Goal: Transaction & Acquisition: Purchase product/service

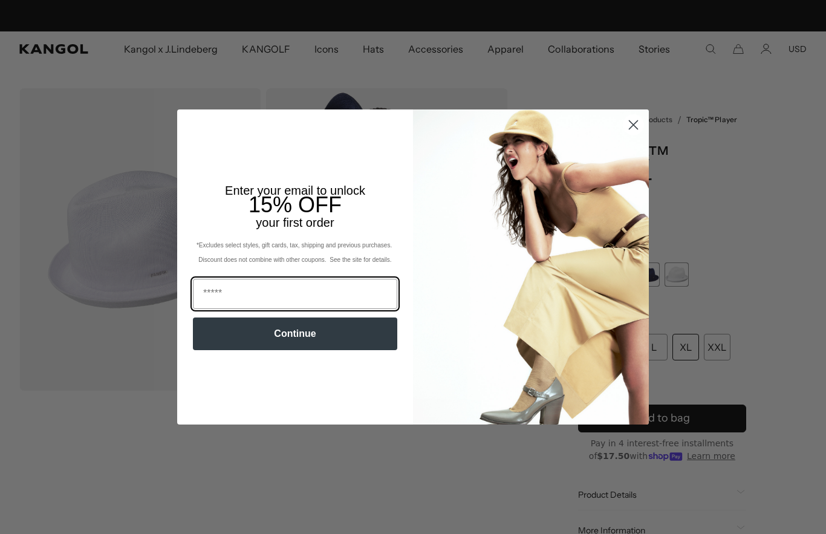
scroll to position [0, 249]
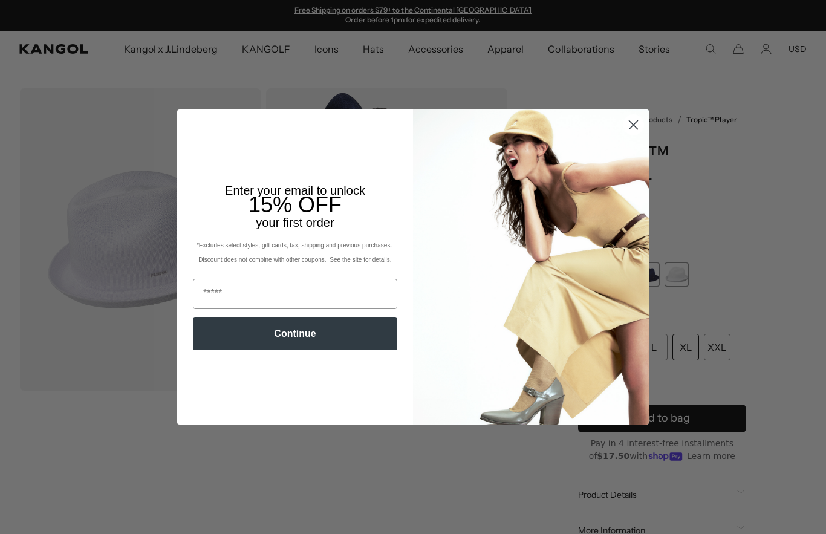
click at [637, 115] on icon "Close dialog" at bounding box center [633, 124] width 21 height 21
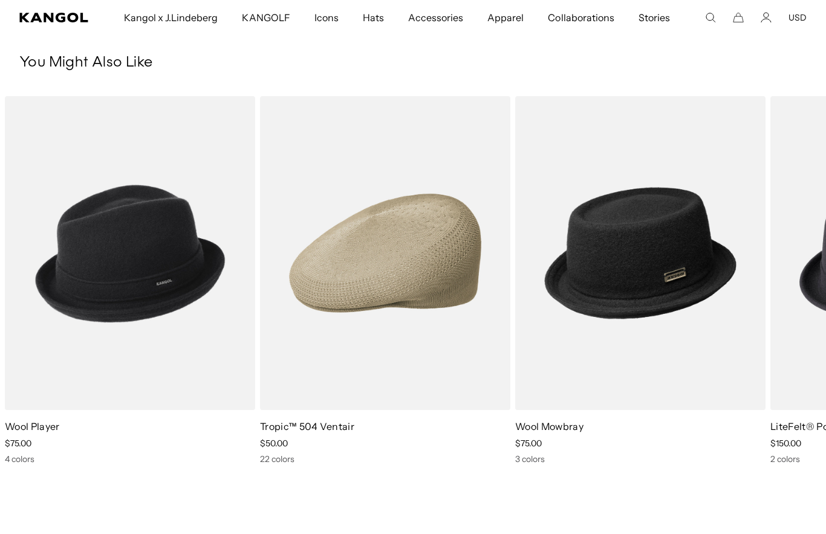
scroll to position [0, 0]
click at [0, 0] on img "3 of 5" at bounding box center [0, 0] width 0 height 0
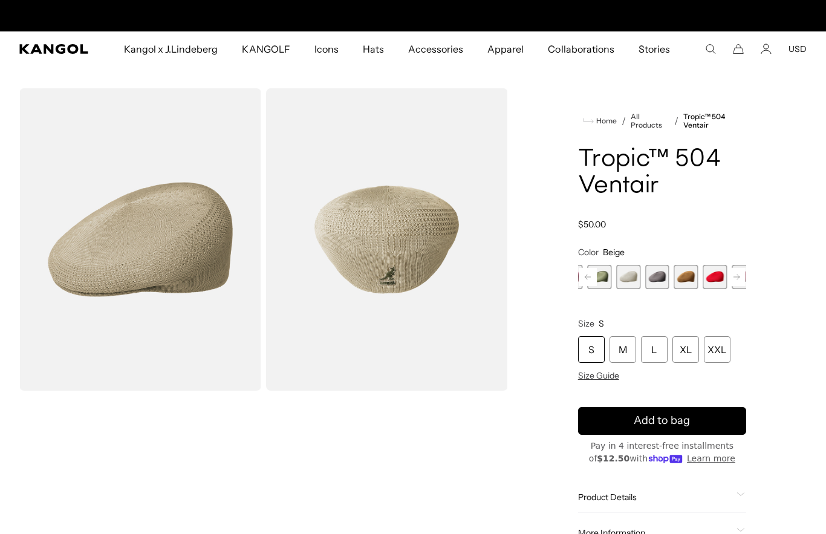
scroll to position [0, 249]
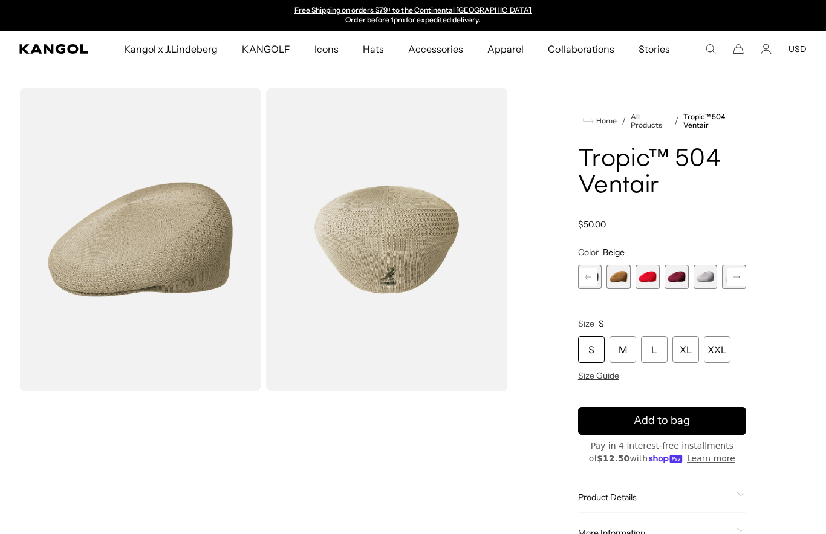
click at [666, 278] on span "14 of 22" at bounding box center [677, 277] width 24 height 24
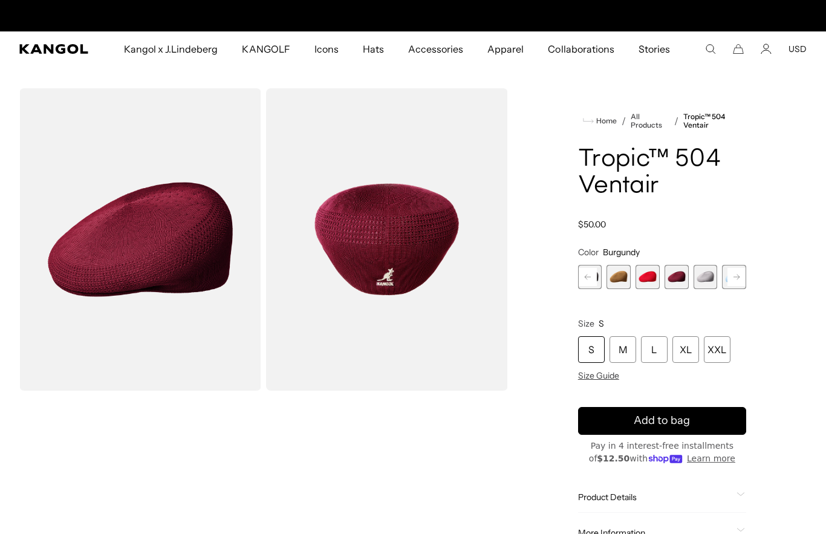
scroll to position [0, 249]
click at [713, 276] on span "15 of 22" at bounding box center [706, 277] width 24 height 24
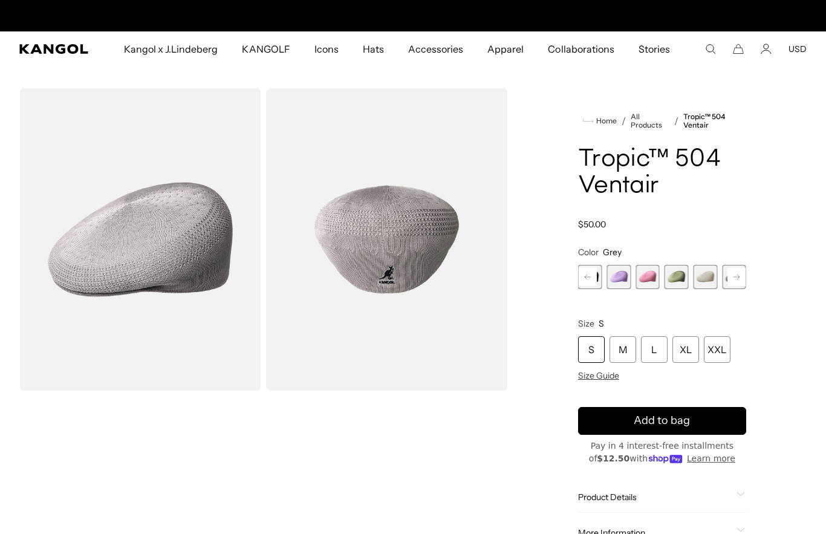
scroll to position [0, 249]
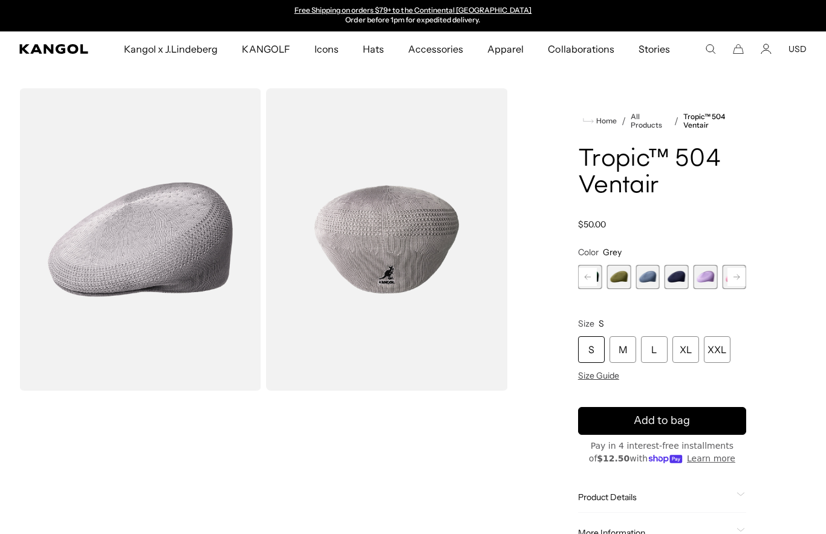
click at [678, 278] on span "6 of 22" at bounding box center [677, 277] width 24 height 24
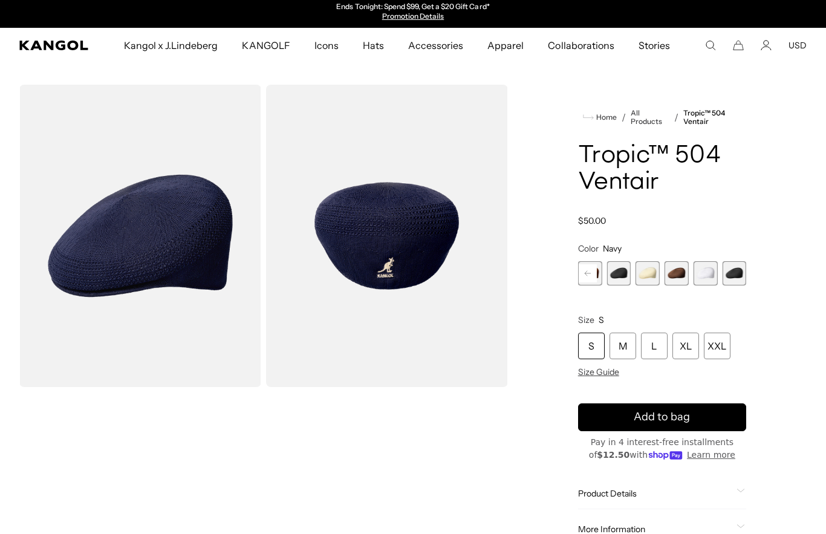
click at [733, 270] on span "22 of 22" at bounding box center [734, 273] width 24 height 24
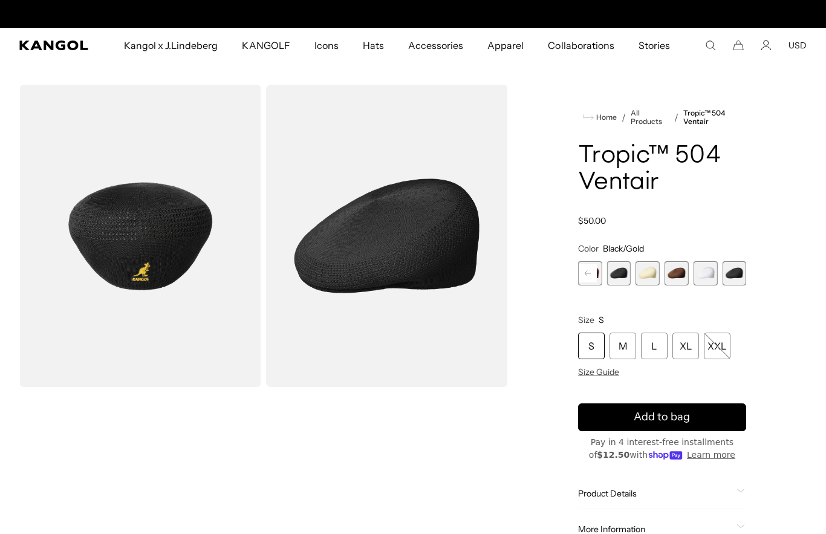
scroll to position [0, 249]
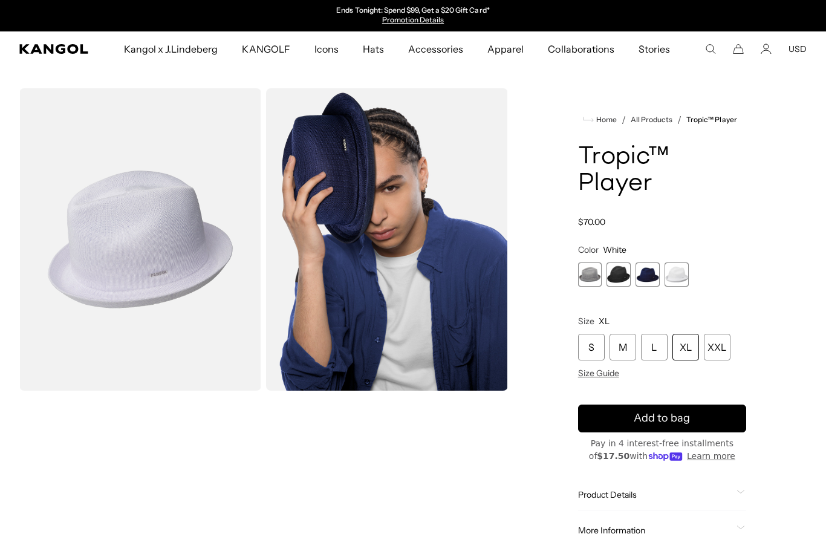
click at [677, 271] on span "4 of 4" at bounding box center [677, 274] width 24 height 24
click at [675, 269] on span "4 of 4" at bounding box center [677, 274] width 24 height 24
click at [691, 342] on div "XL" at bounding box center [686, 347] width 27 height 27
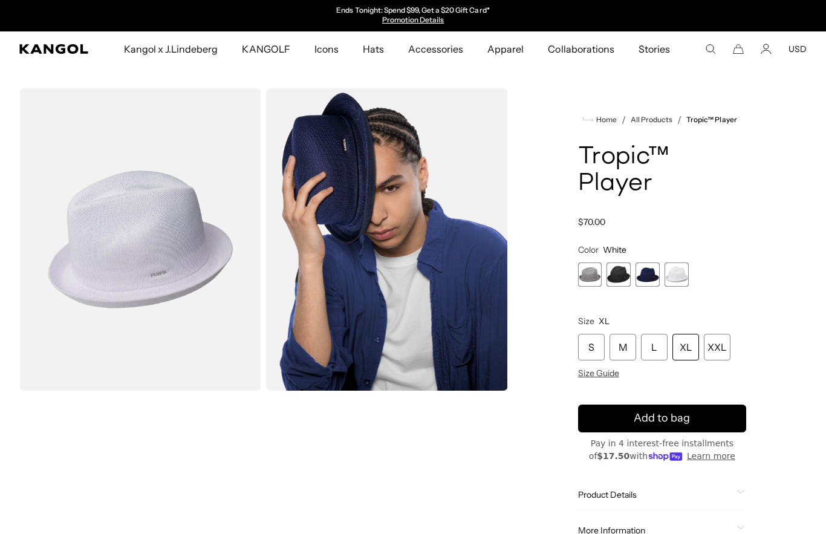
click at [691, 342] on div "XL" at bounding box center [686, 347] width 27 height 27
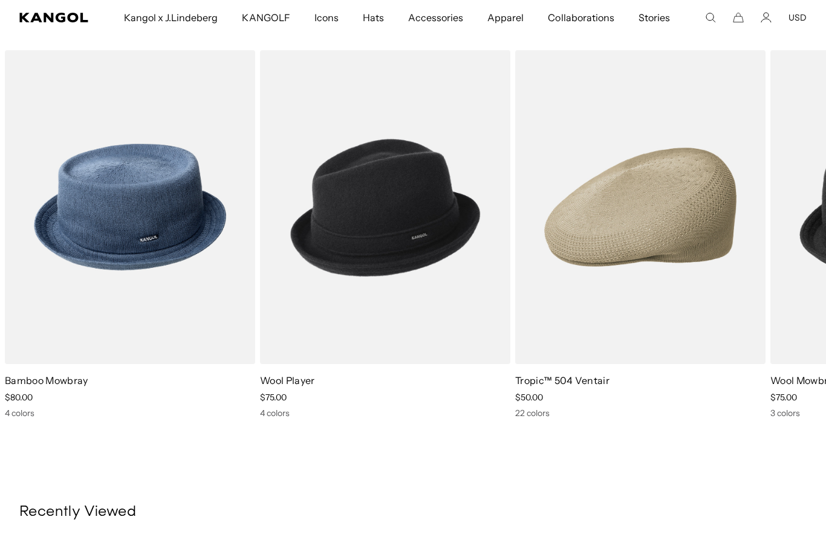
click at [0, 0] on img "2 of 5" at bounding box center [0, 0] width 0 height 0
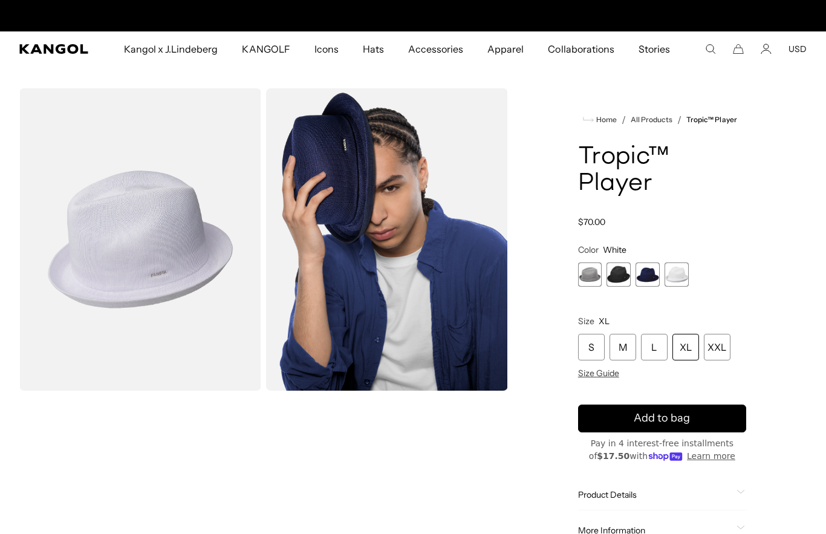
scroll to position [0, 249]
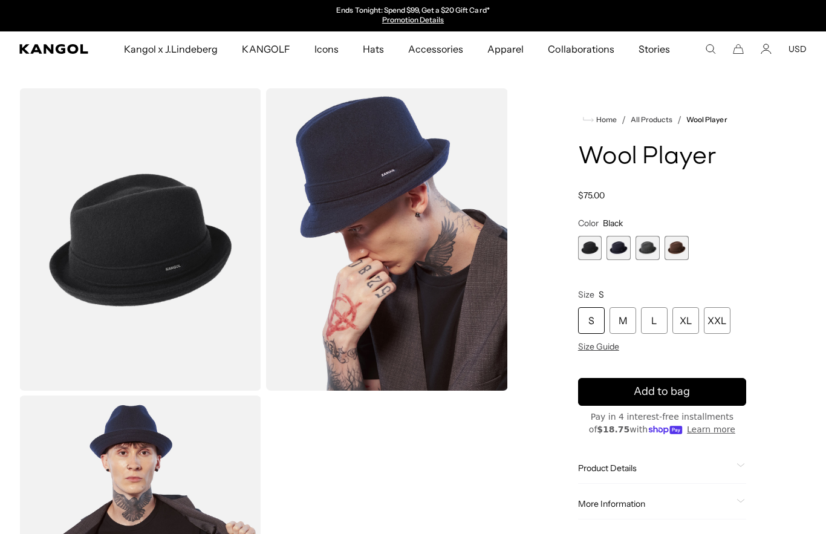
click at [678, 243] on span "4 of 4" at bounding box center [677, 248] width 24 height 24
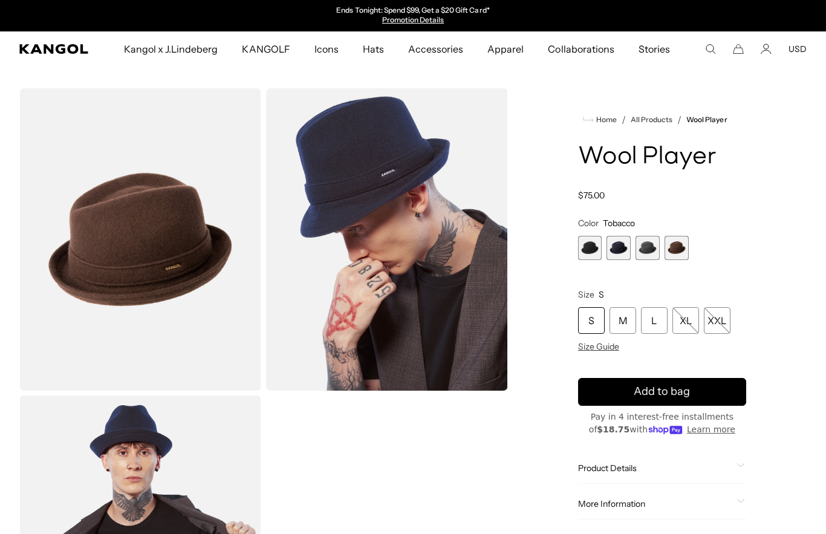
click at [619, 243] on span "2 of 4" at bounding box center [619, 248] width 24 height 24
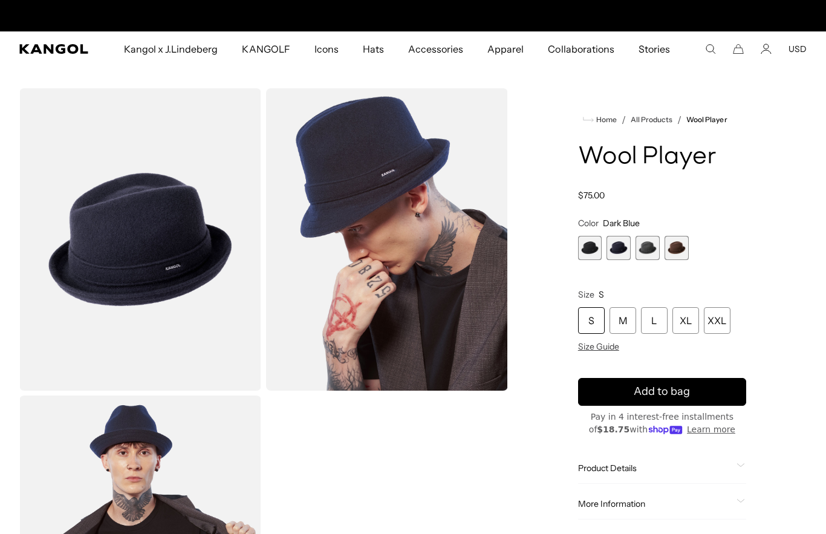
scroll to position [0, 249]
click at [590, 241] on span "1 of 4" at bounding box center [590, 248] width 24 height 24
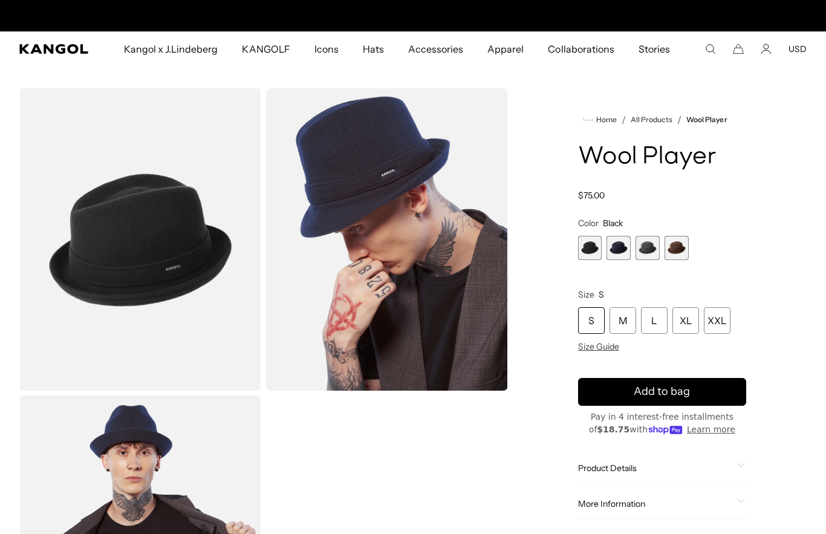
scroll to position [0, 249]
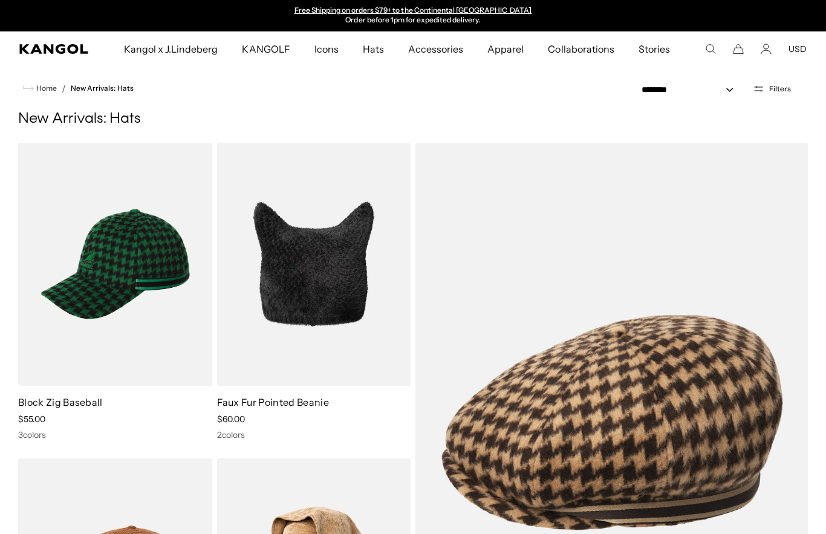
click at [34, 83] on link "Home" at bounding box center [40, 88] width 34 height 11
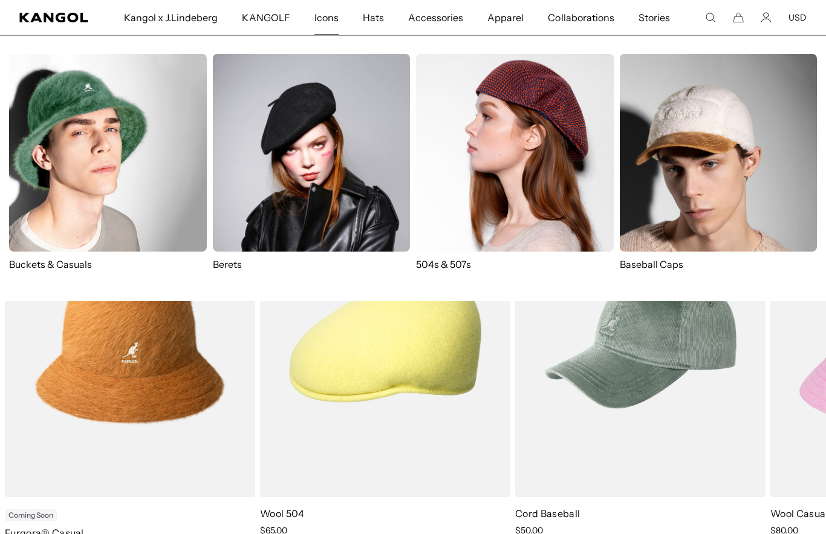
scroll to position [0, 249]
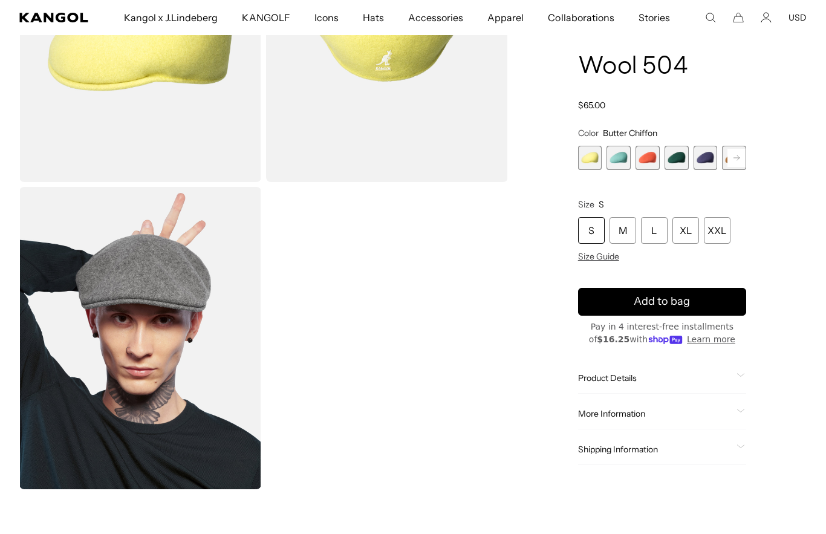
scroll to position [212, 0]
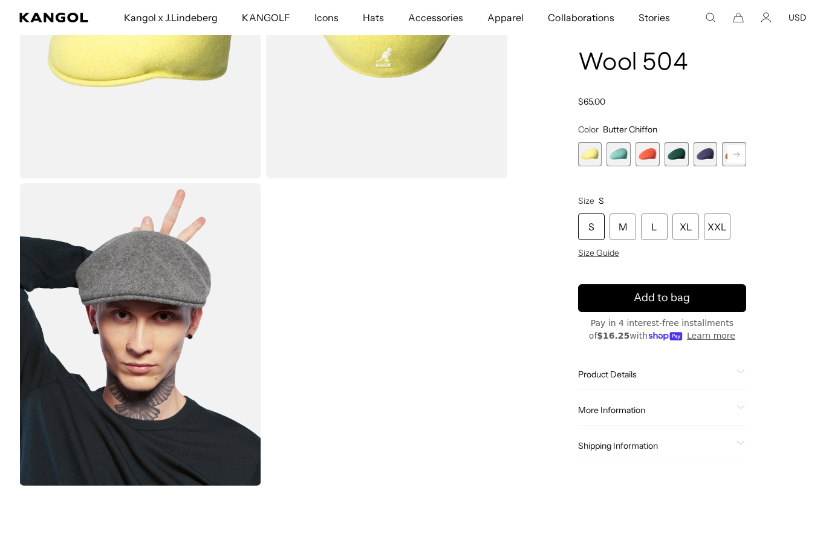
click at [345, 365] on video "Gallery Viewer" at bounding box center [387, 334] width 242 height 302
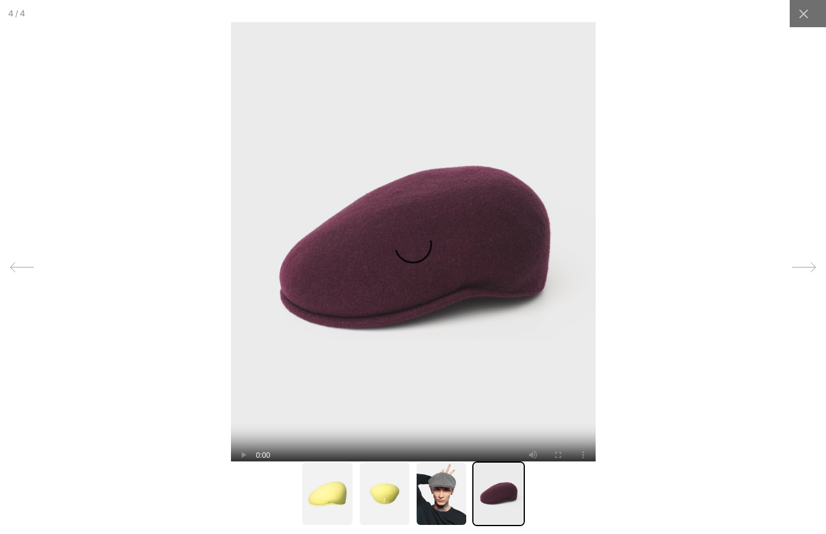
scroll to position [0, 0]
